Goal: Transaction & Acquisition: Purchase product/service

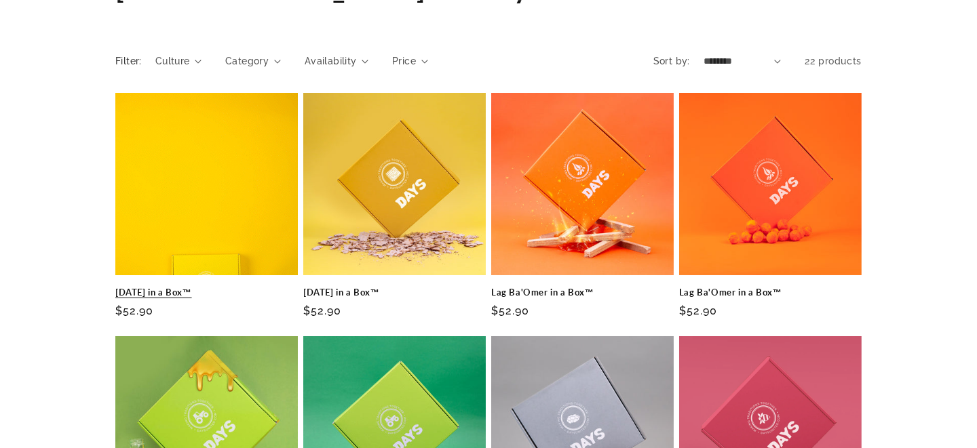
scroll to position [135, 0]
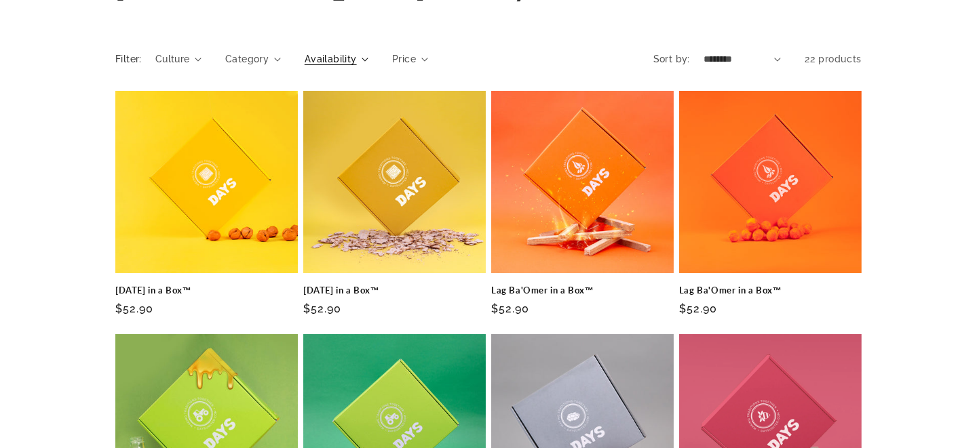
click at [345, 58] on span "Availability" at bounding box center [331, 59] width 52 height 14
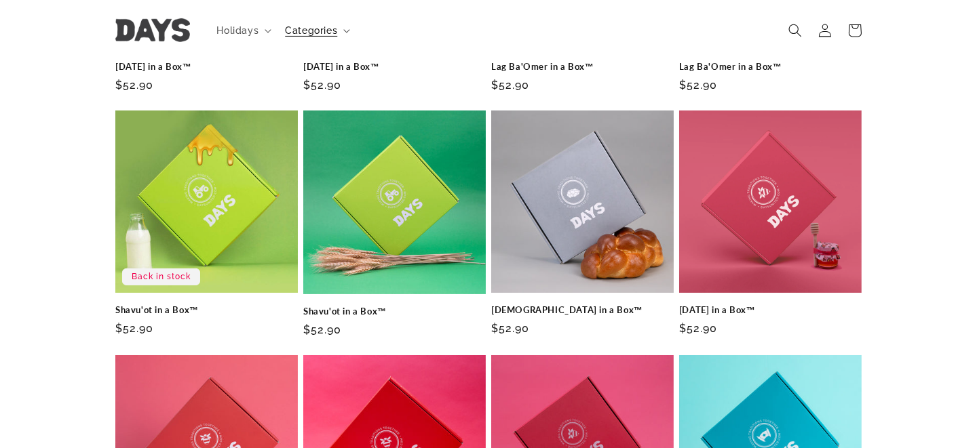
scroll to position [338, 0]
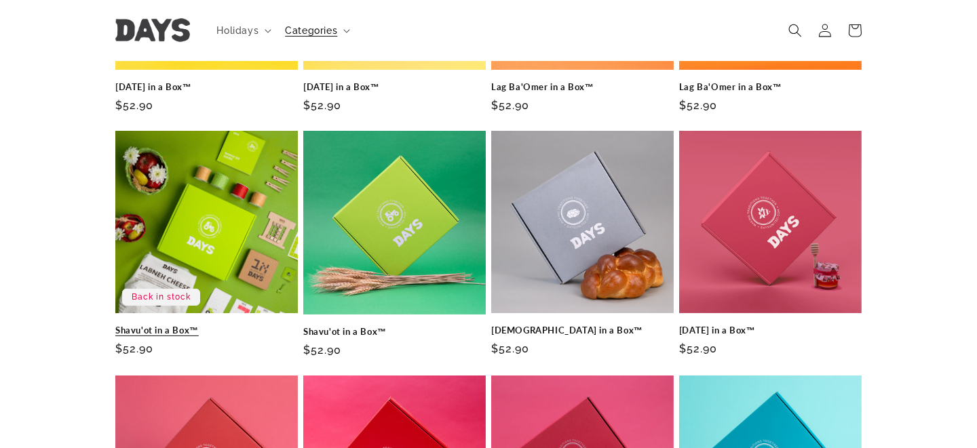
click at [166, 332] on link "Shavu'ot in a Box™" at bounding box center [206, 331] width 182 height 12
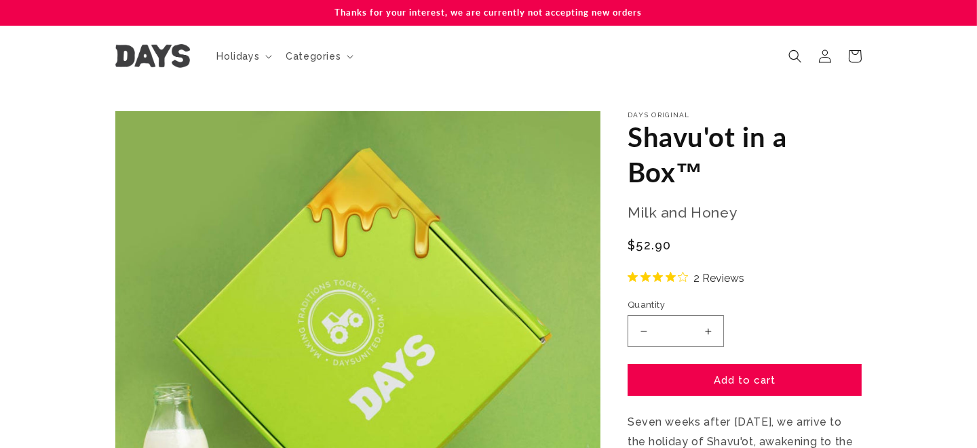
scroll to position [67, 0]
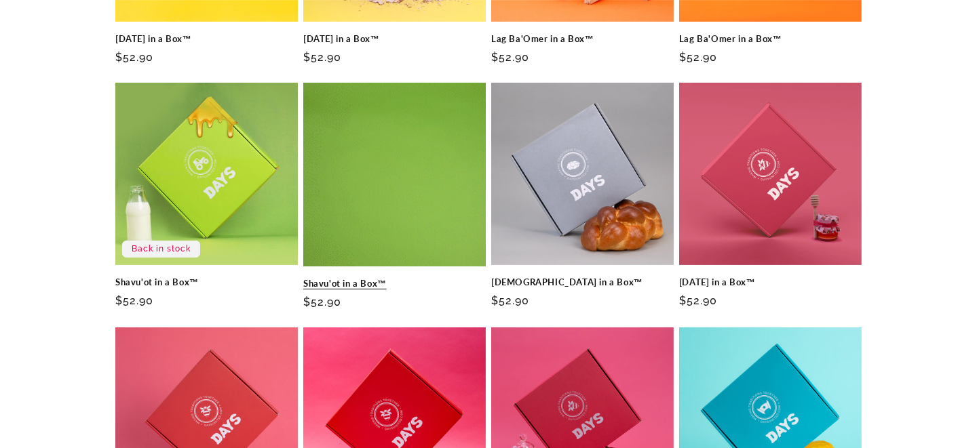
scroll to position [475, 0]
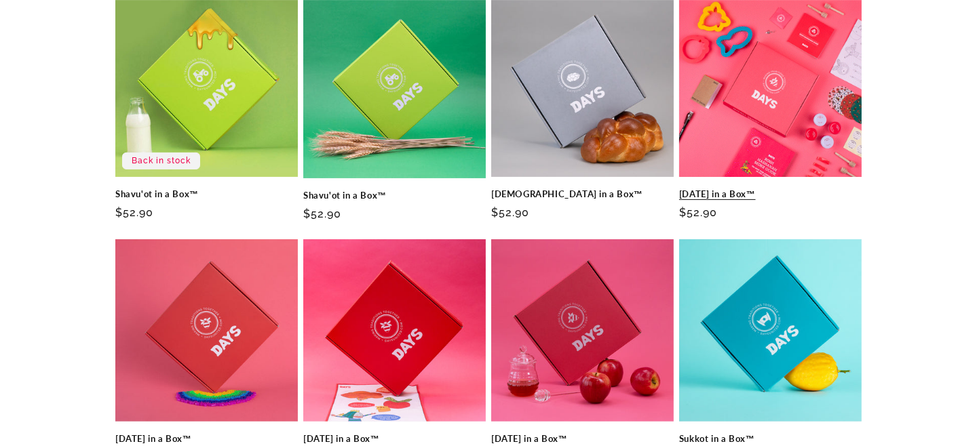
click at [726, 195] on link "[DATE] in a Box™" at bounding box center [770, 195] width 182 height 12
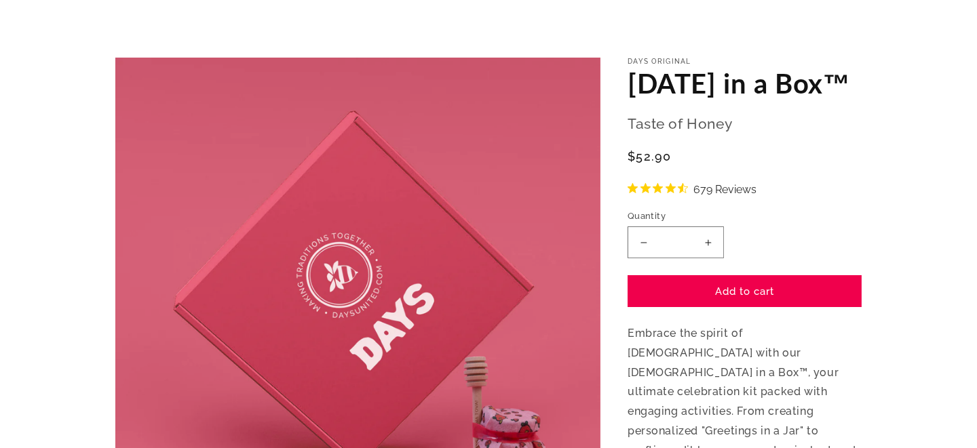
scroll to position [135, 0]
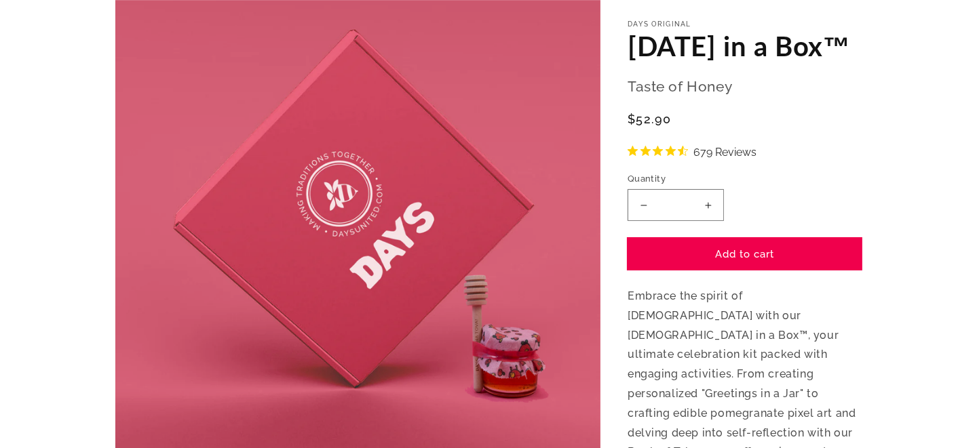
click at [733, 270] on button "Add to cart" at bounding box center [744, 254] width 234 height 32
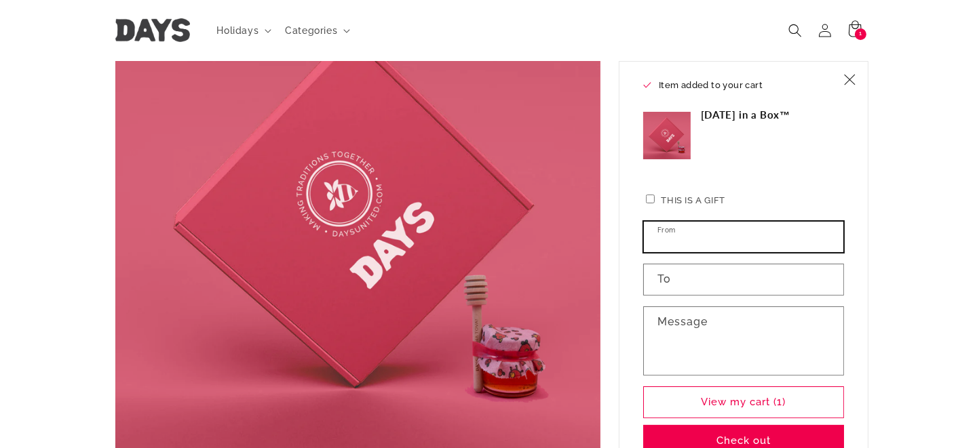
click at [714, 235] on input "From" at bounding box center [743, 237] width 199 height 31
type input "*********"
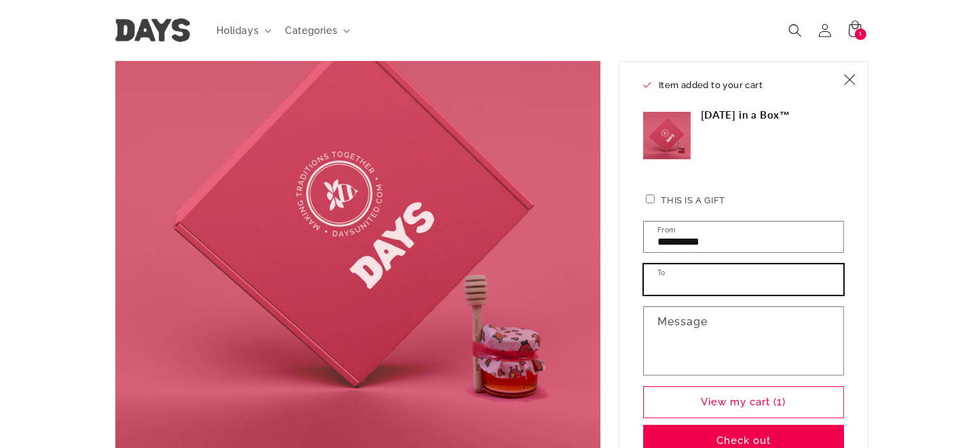
click at [675, 279] on input "To" at bounding box center [743, 280] width 199 height 31
type input "**********"
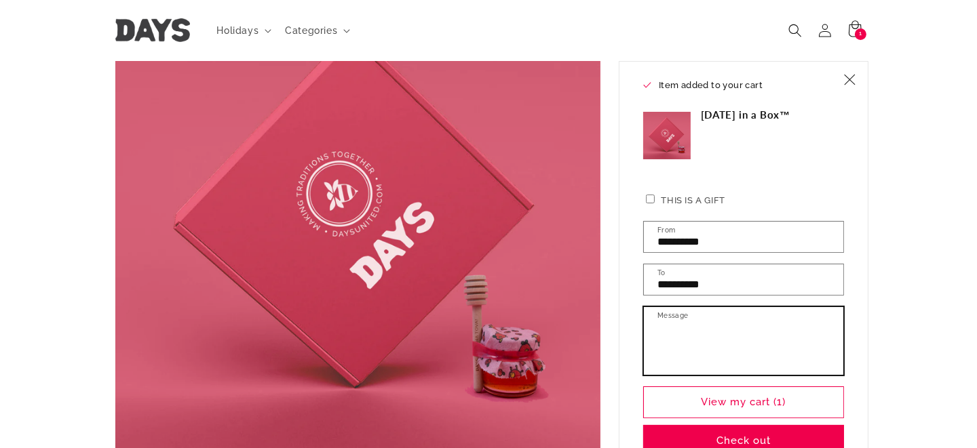
click at [660, 323] on textarea "Message" at bounding box center [743, 341] width 199 height 68
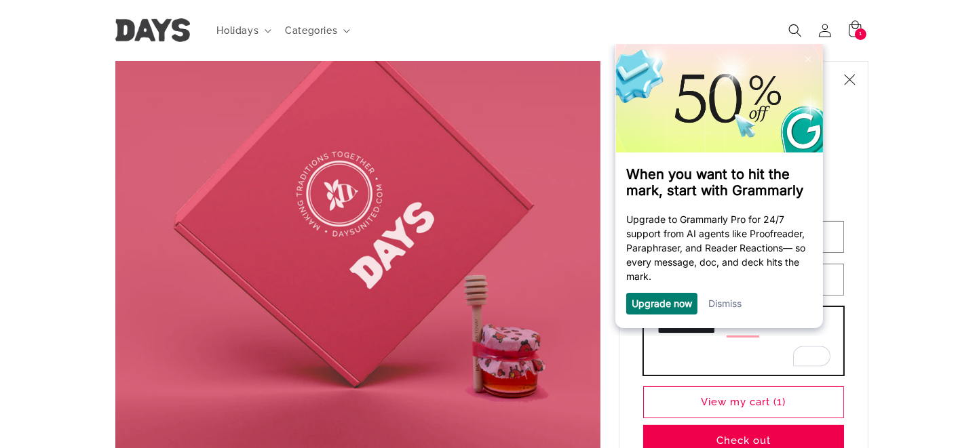
type textarea "**********"
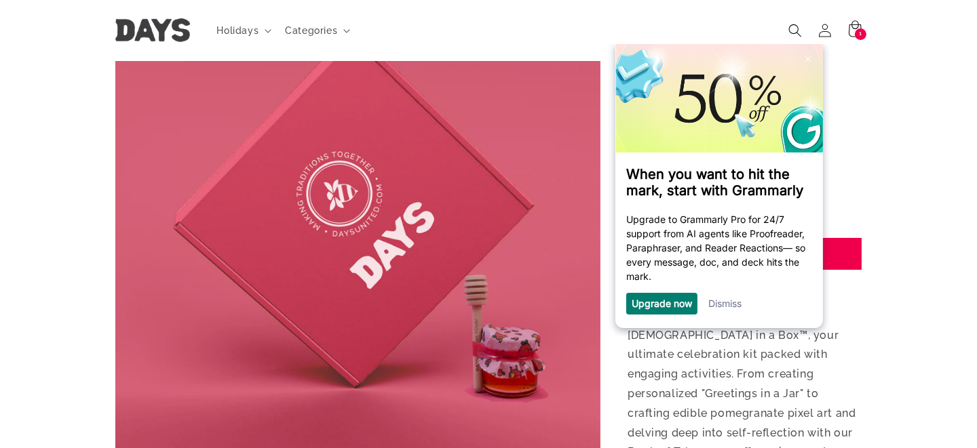
click at [724, 305] on link "Dismiss" at bounding box center [724, 304] width 33 height 12
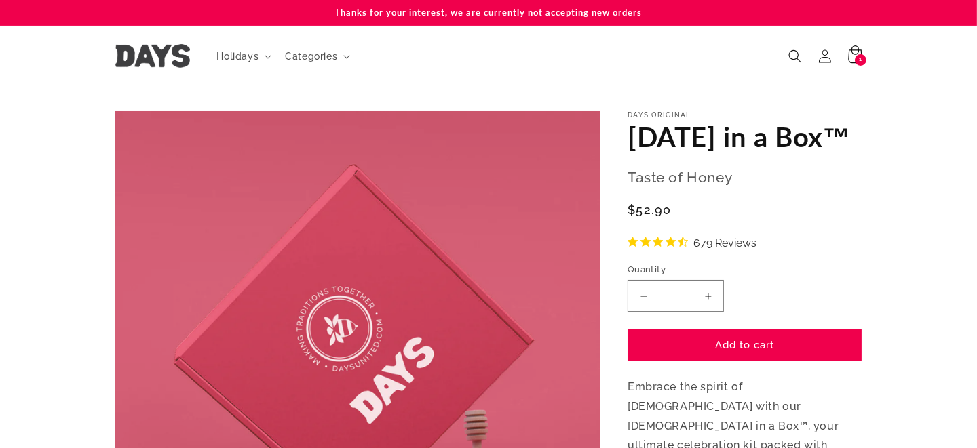
click at [857, 54] on icon at bounding box center [854, 56] width 32 height 32
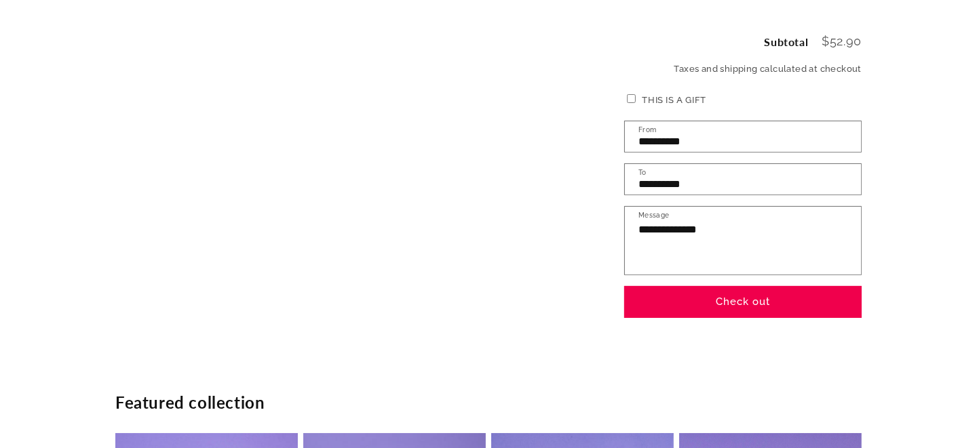
scroll to position [475, 0]
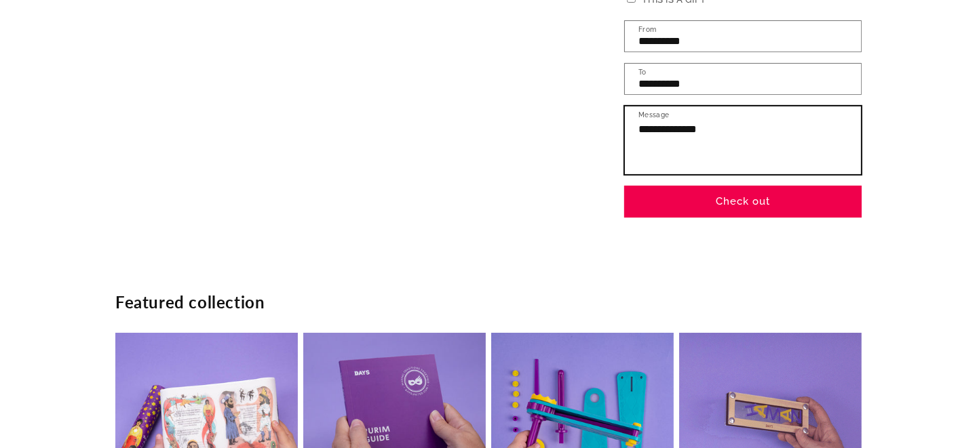
click at [719, 127] on textarea "**********" at bounding box center [743, 140] width 236 height 68
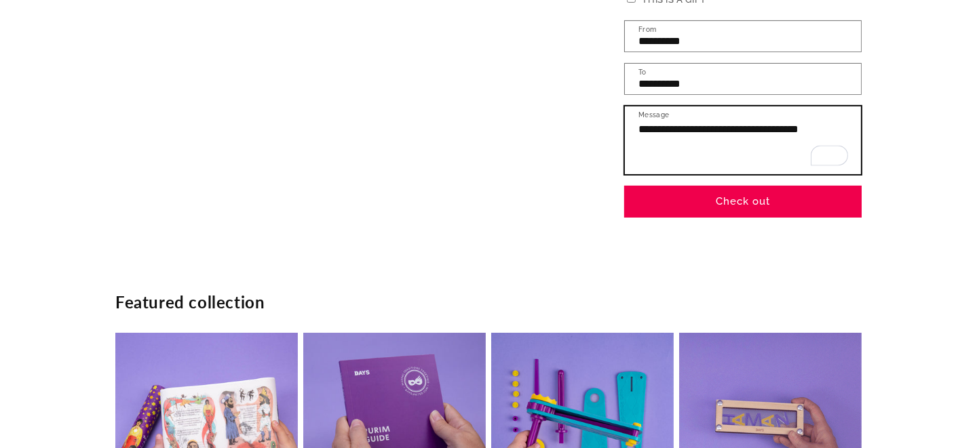
click at [663, 144] on textarea "**********" at bounding box center [743, 140] width 236 height 68
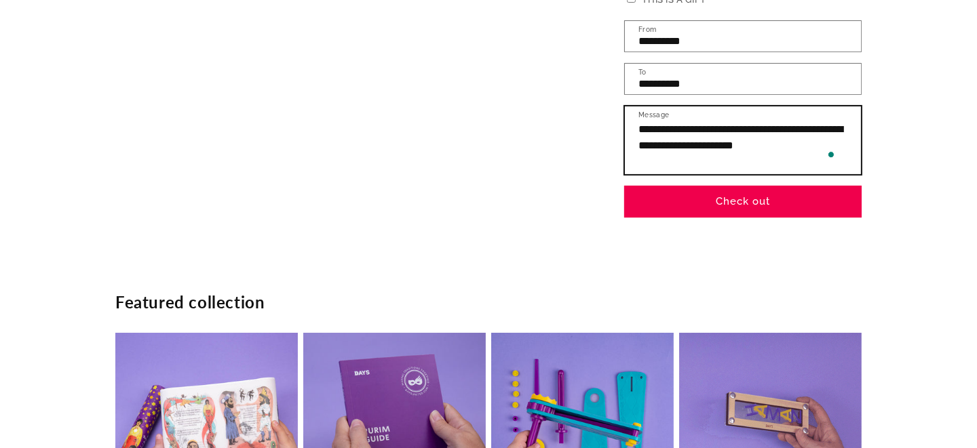
type textarea "**********"
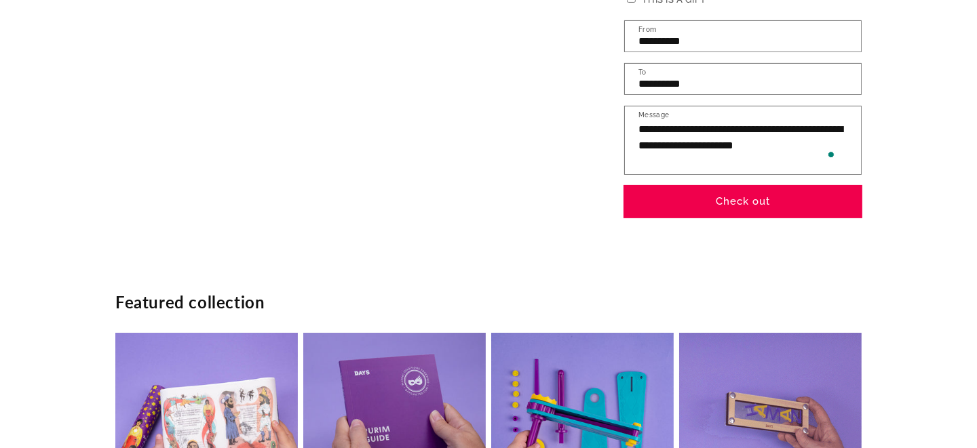
click at [735, 195] on button "Check out" at bounding box center [742, 202] width 237 height 32
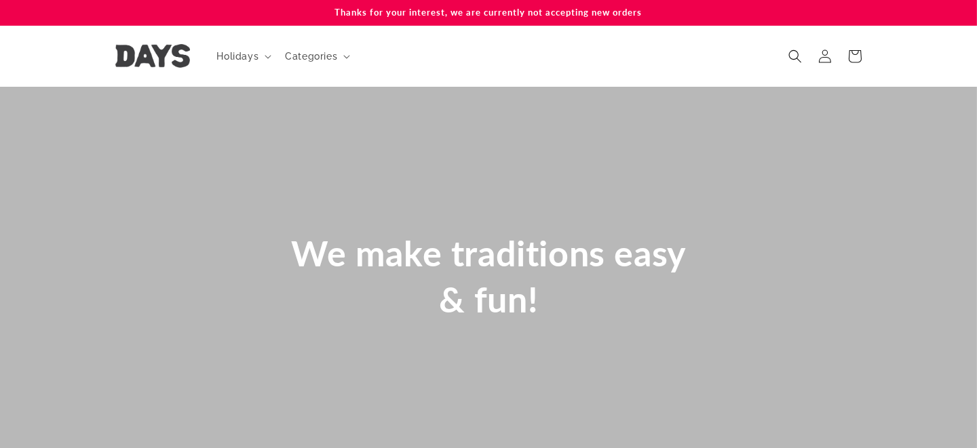
scroll to position [0, 977]
click at [181, 62] on img at bounding box center [152, 56] width 75 height 24
click at [230, 54] on span "Holidays" at bounding box center [238, 56] width 42 height 12
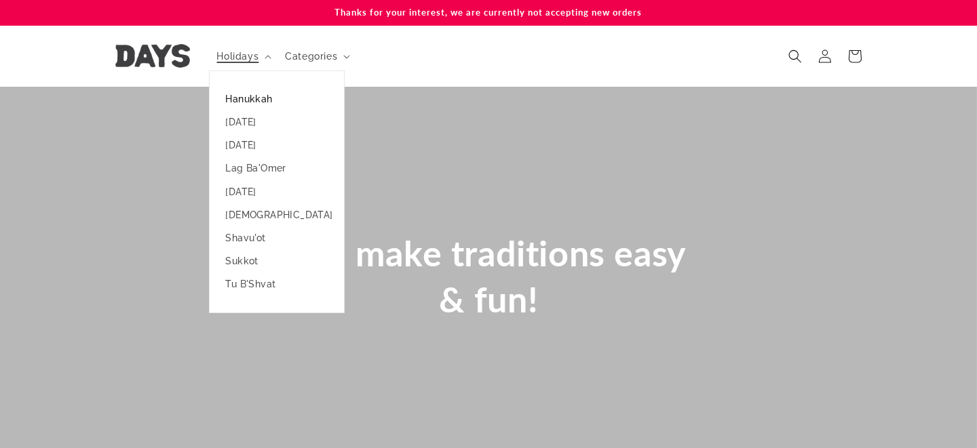
scroll to position [0, 312]
click at [234, 100] on link "Hanukkah" at bounding box center [277, 99] width 134 height 23
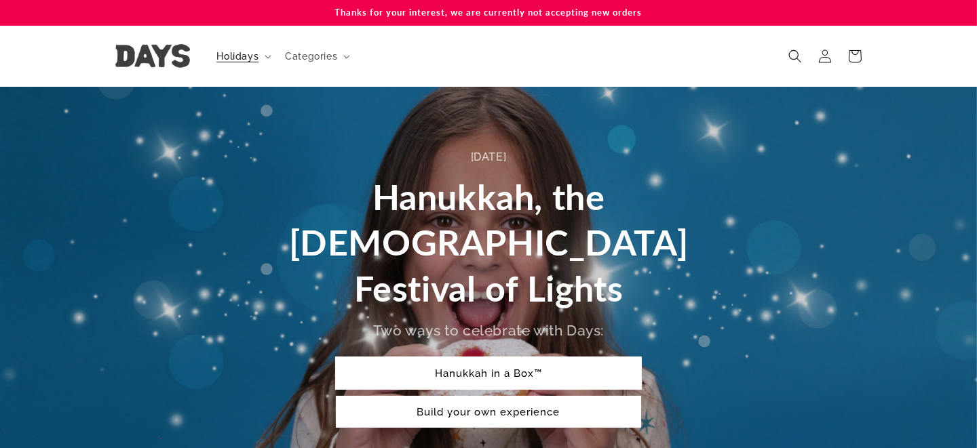
click at [471, 357] on link "Hanukkah in a Box™" at bounding box center [488, 373] width 305 height 32
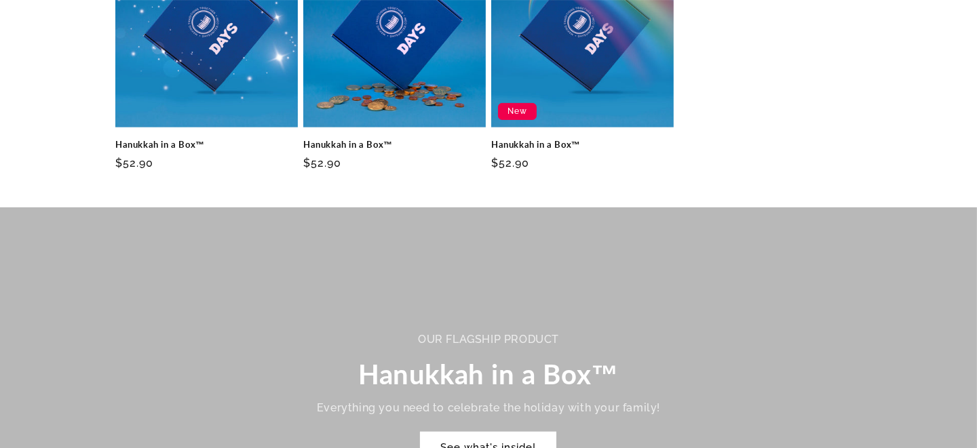
scroll to position [805, 0]
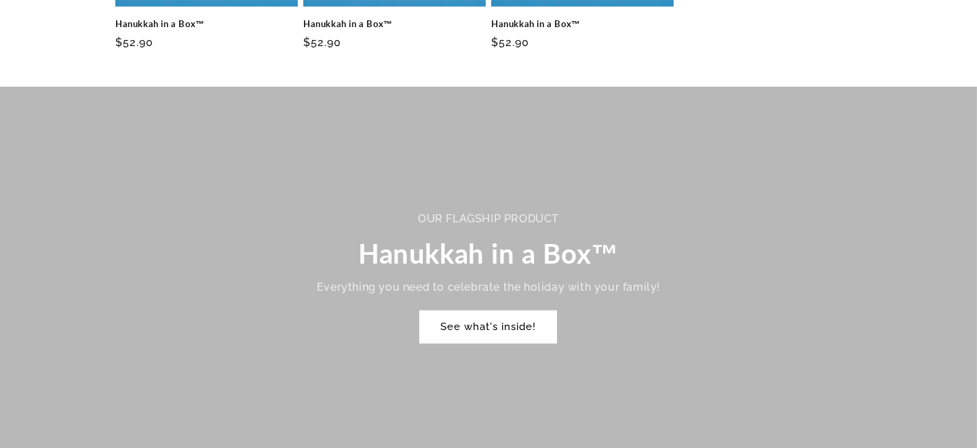
click at [486, 311] on link "See what's inside!" at bounding box center [488, 327] width 136 height 32
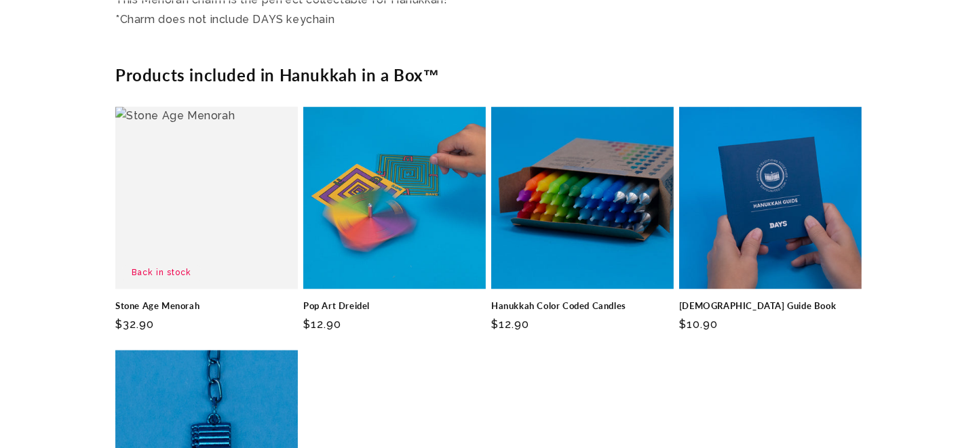
scroll to position [3324, 0]
